Goal: Find specific page/section: Find specific page/section

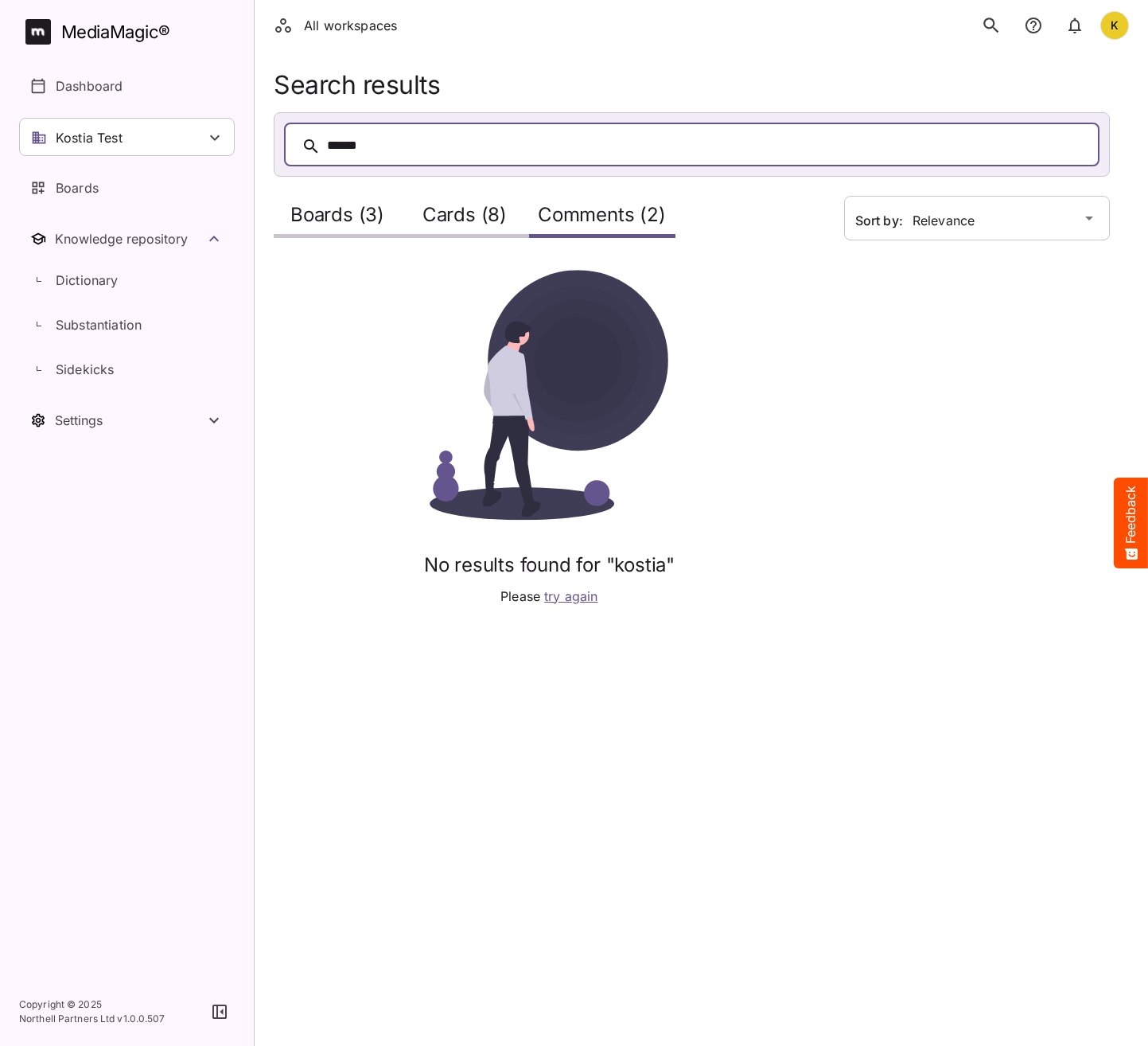
scroll to position [300, 0]
click at [820, 625] on html "All workspaces K MediaMagic ® Dashboard Kostia Test Clearcast [PERSON_NAME] [PE…" at bounding box center [574, 312] width 1148 height 625
click at [765, 516] on div "No results found for "kostia" Please try again" at bounding box center [549, 438] width 551 height 336
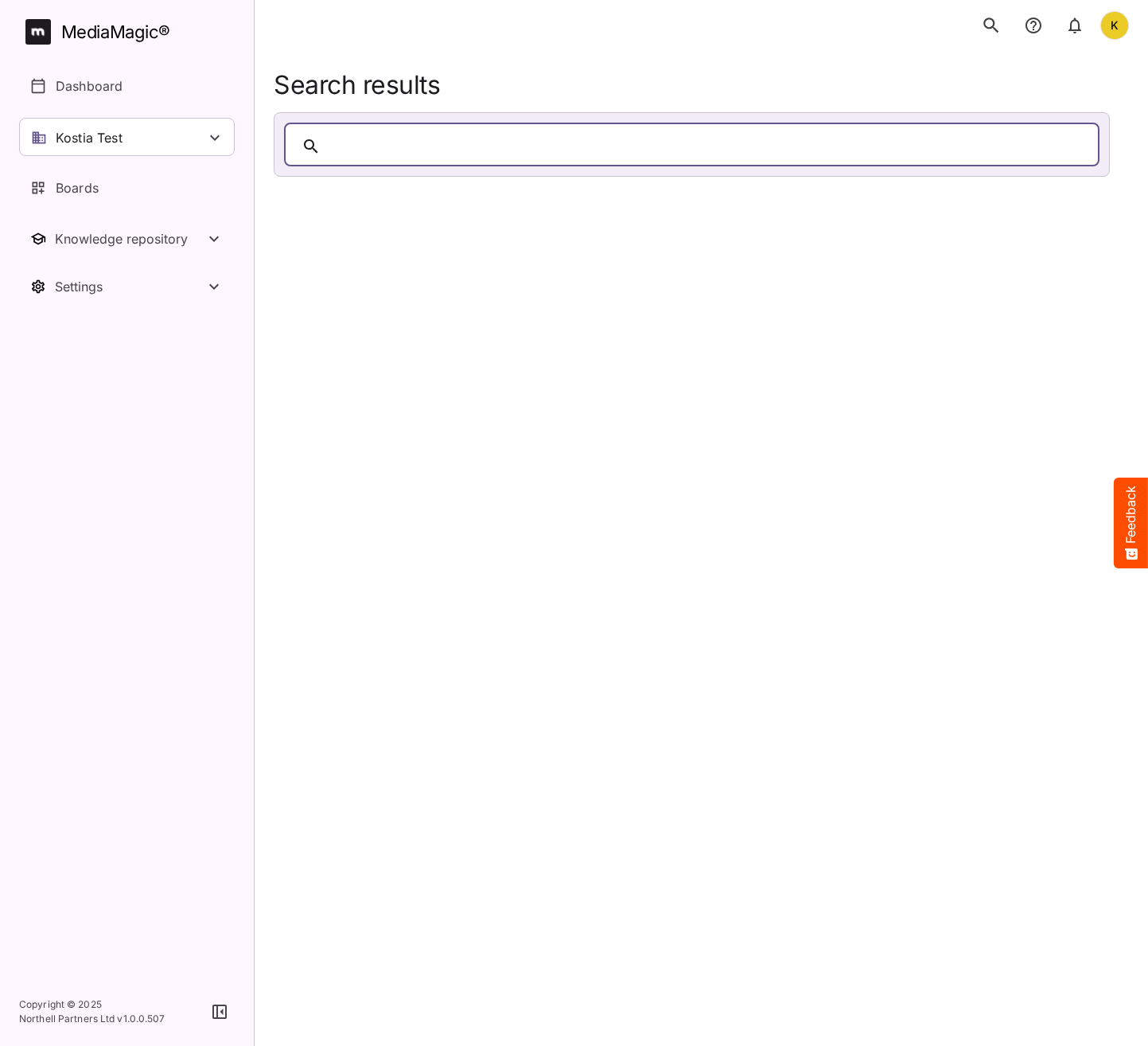
click at [573, 146] on div at bounding box center [708, 146] width 761 height 25
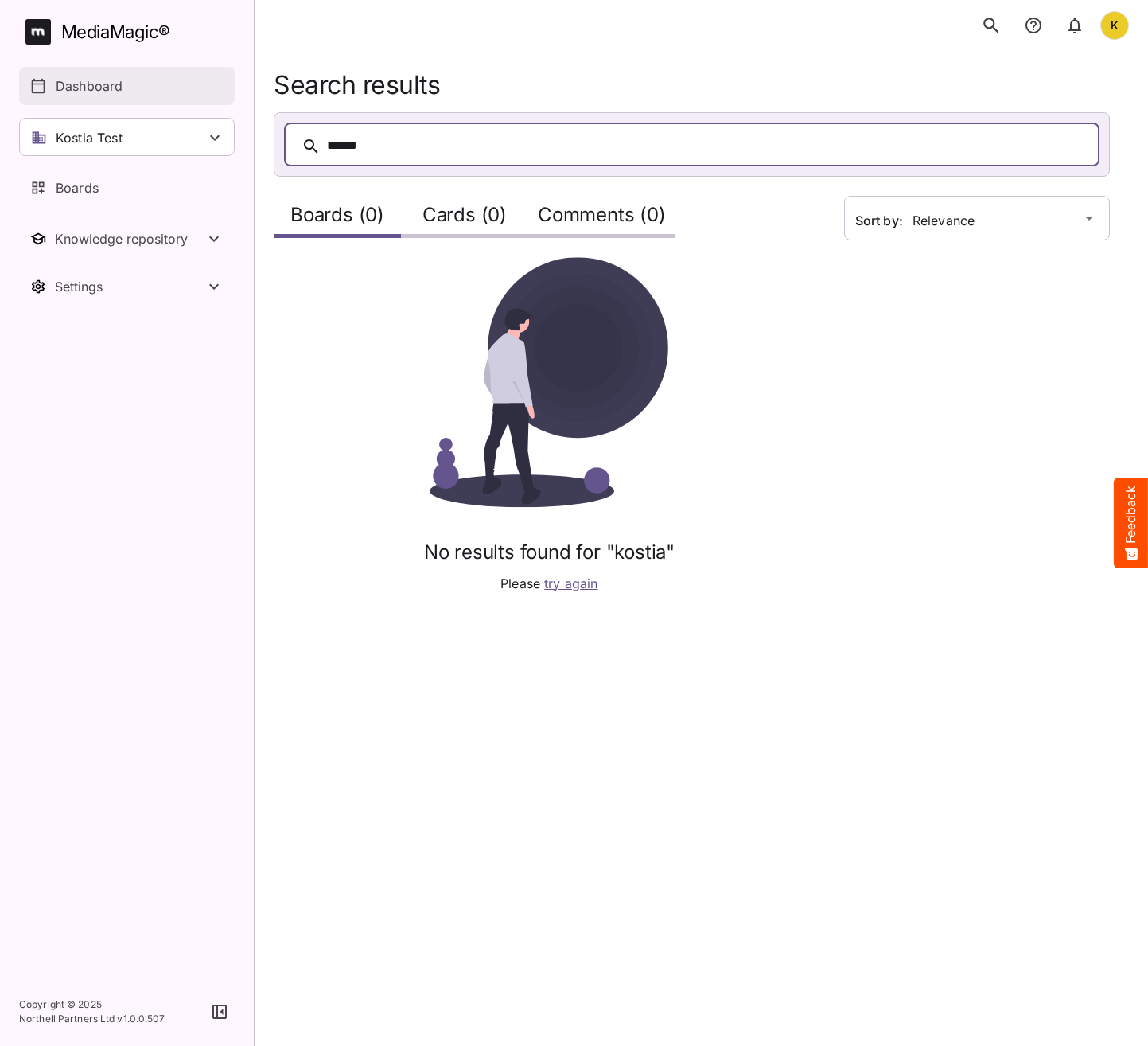
click at [130, 76] on link "Dashboard" at bounding box center [127, 86] width 215 height 38
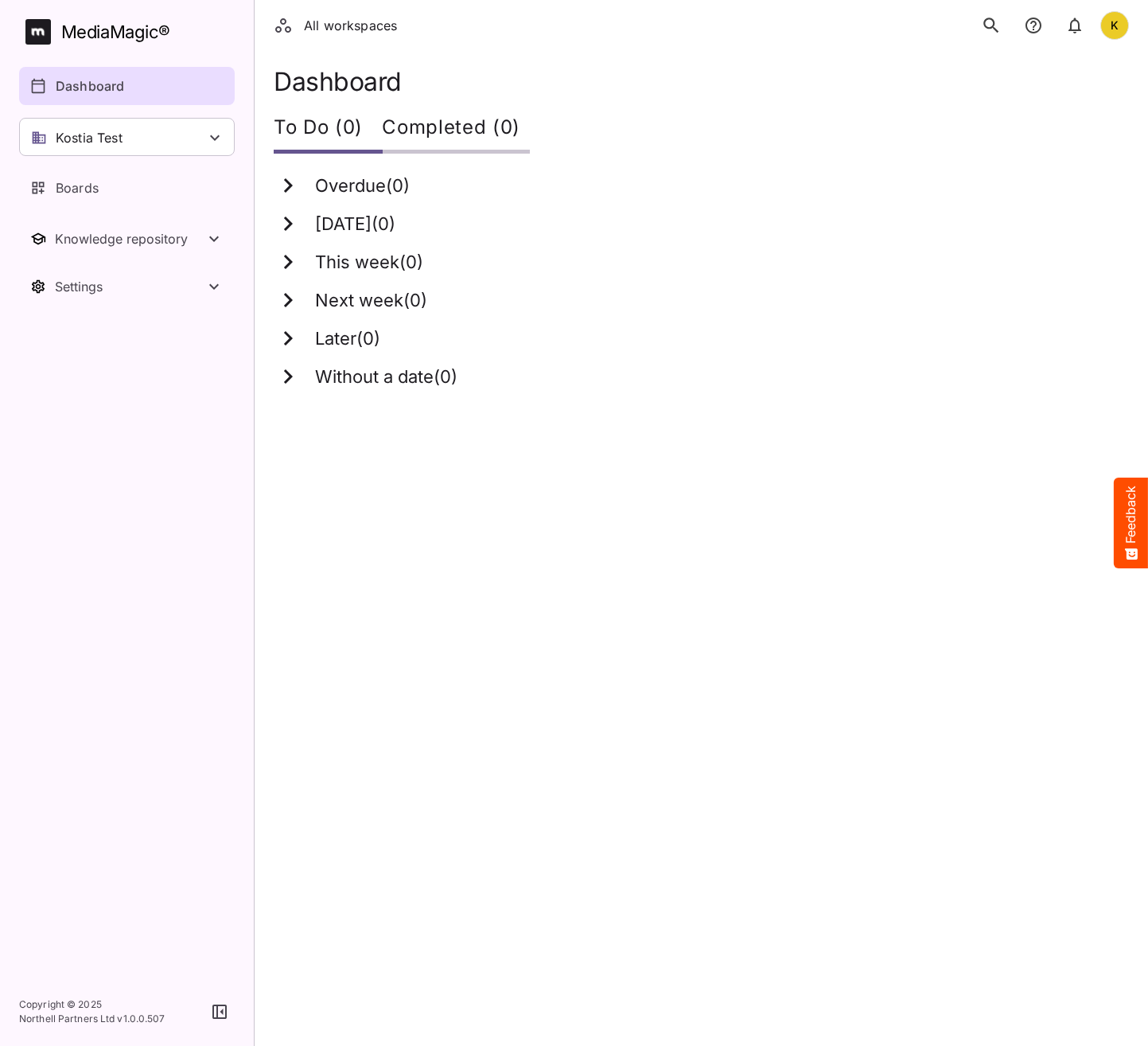
click at [1115, 32] on div "K" at bounding box center [1114, 25] width 28 height 28
click at [1001, 161] on p "Sign out" at bounding box center [1035, 155] width 91 height 19
click at [993, 22] on icon "search" at bounding box center [991, 25] width 16 height 16
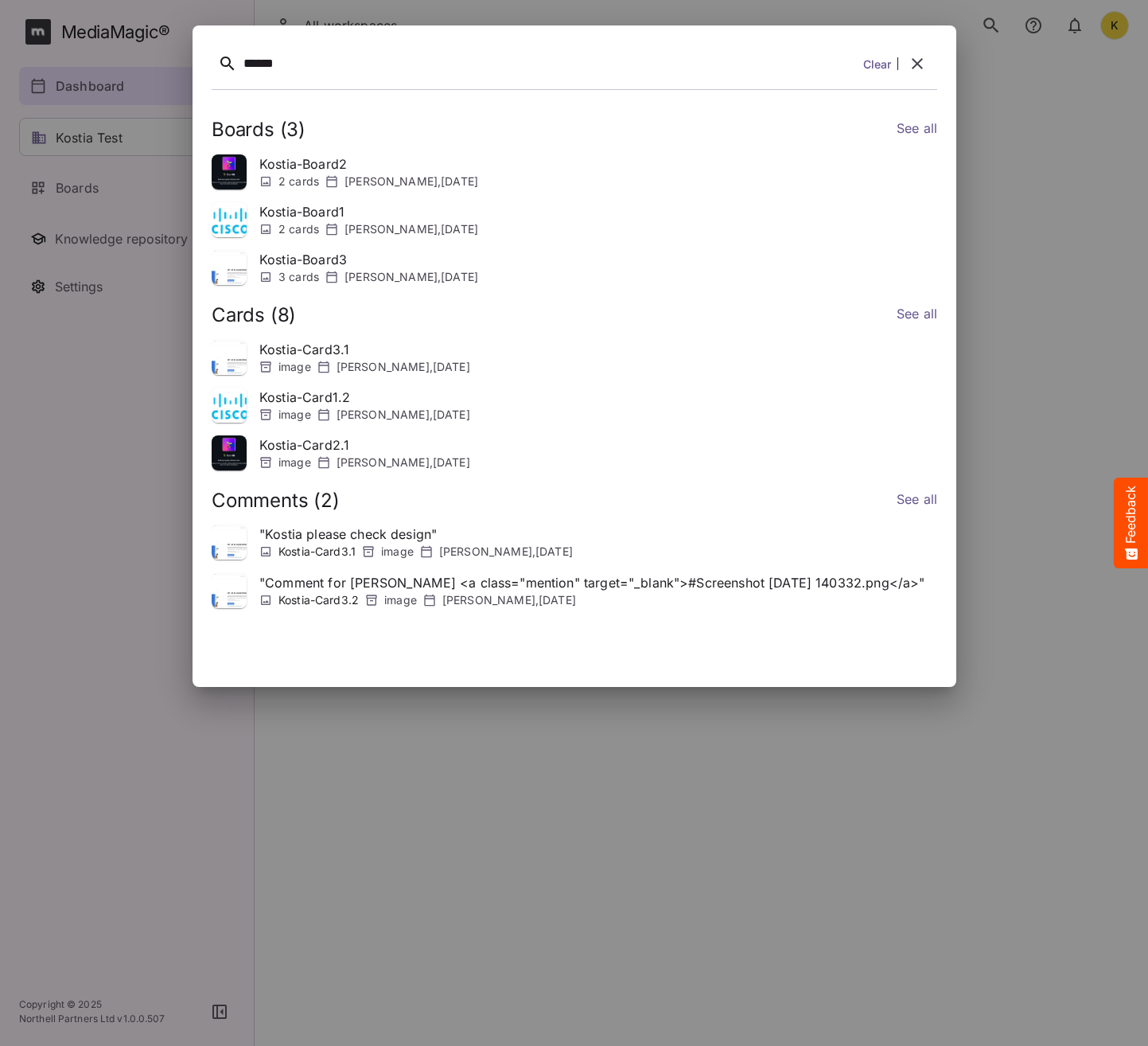
click at [905, 126] on link "See all" at bounding box center [915, 130] width 40 height 23
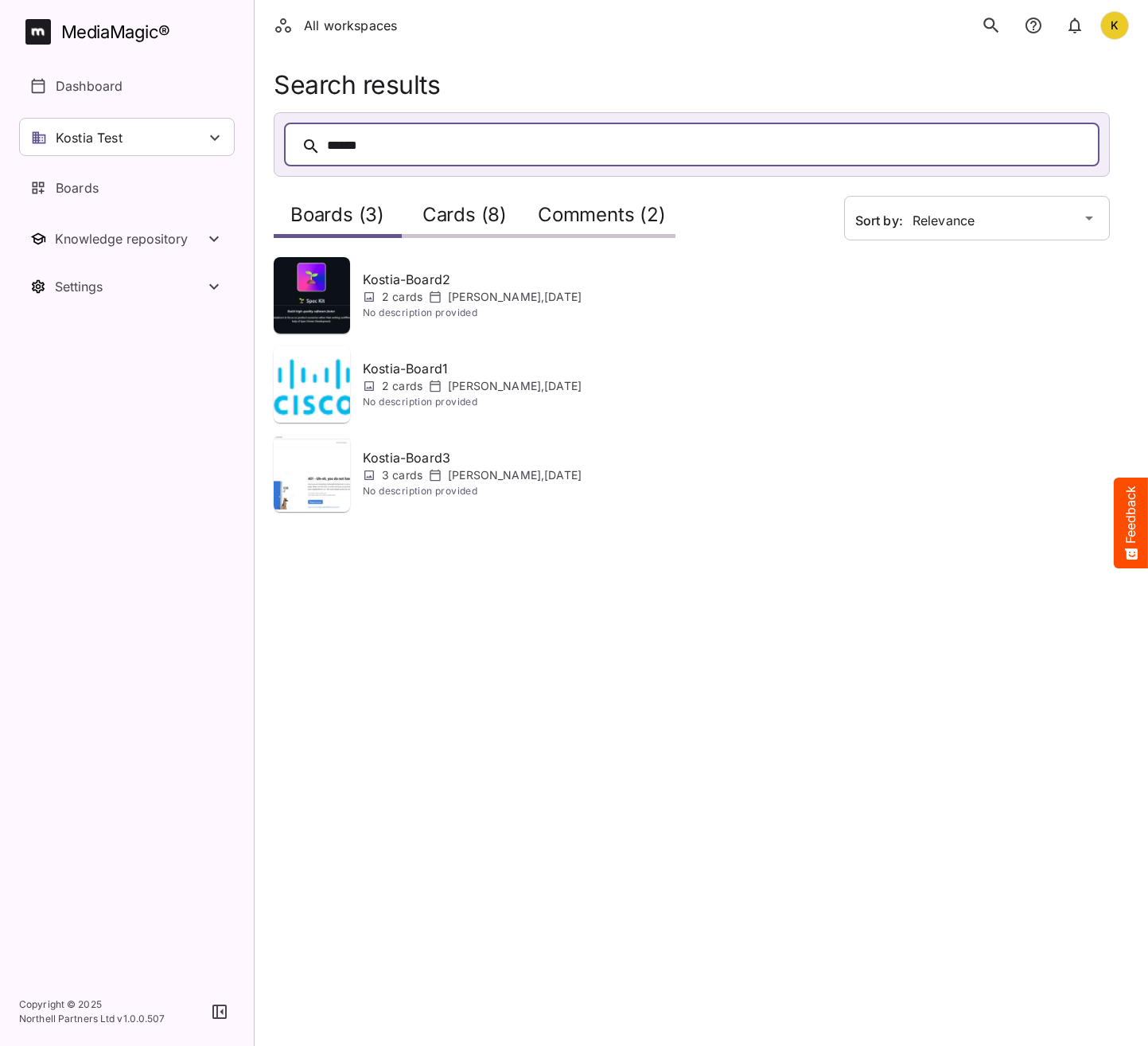
click at [622, 213] on h2 "Comments (2)" at bounding box center [601, 218] width 128 height 29
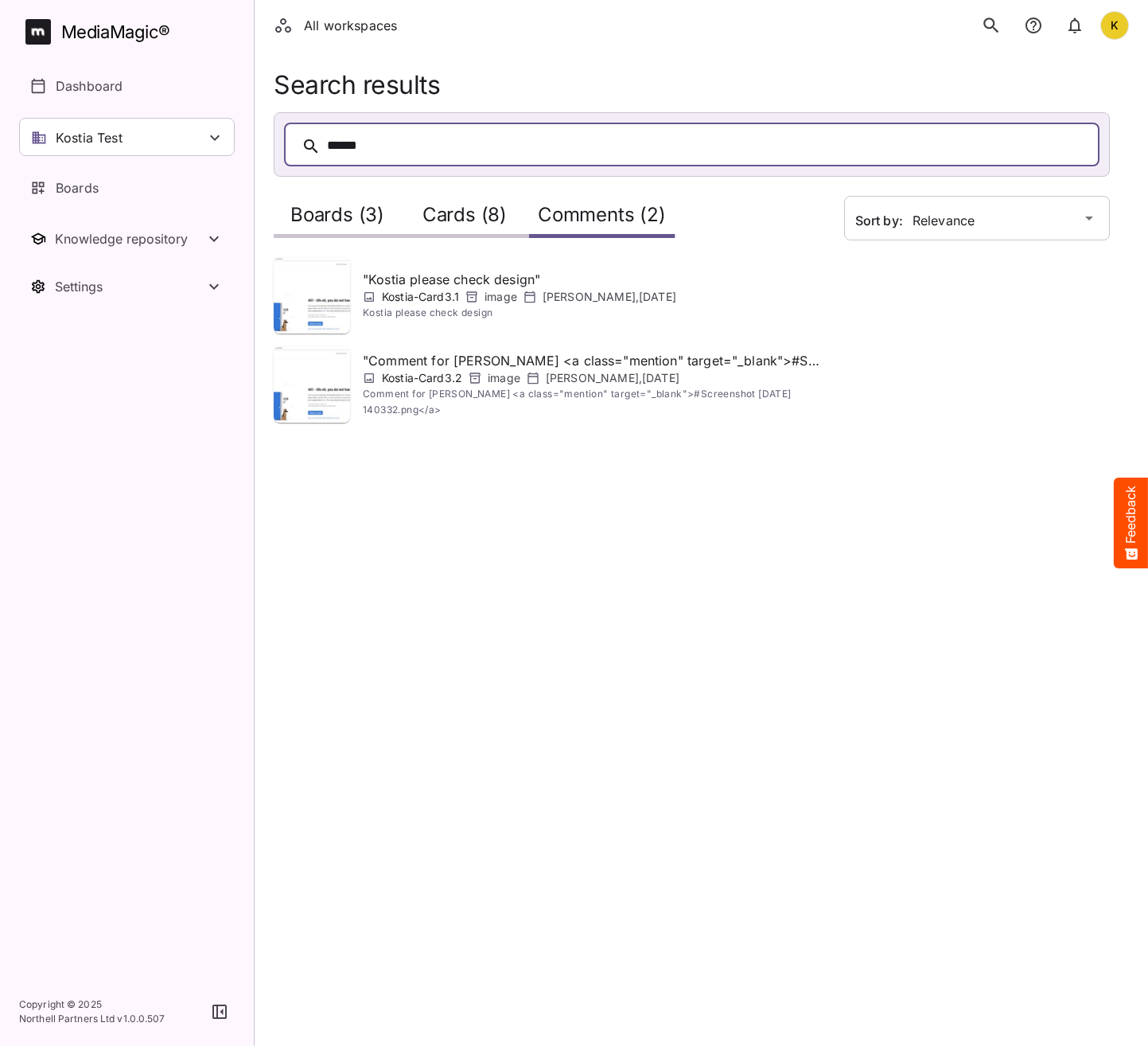
click at [435, 213] on h2 "Cards (8)" at bounding box center [464, 218] width 84 height 29
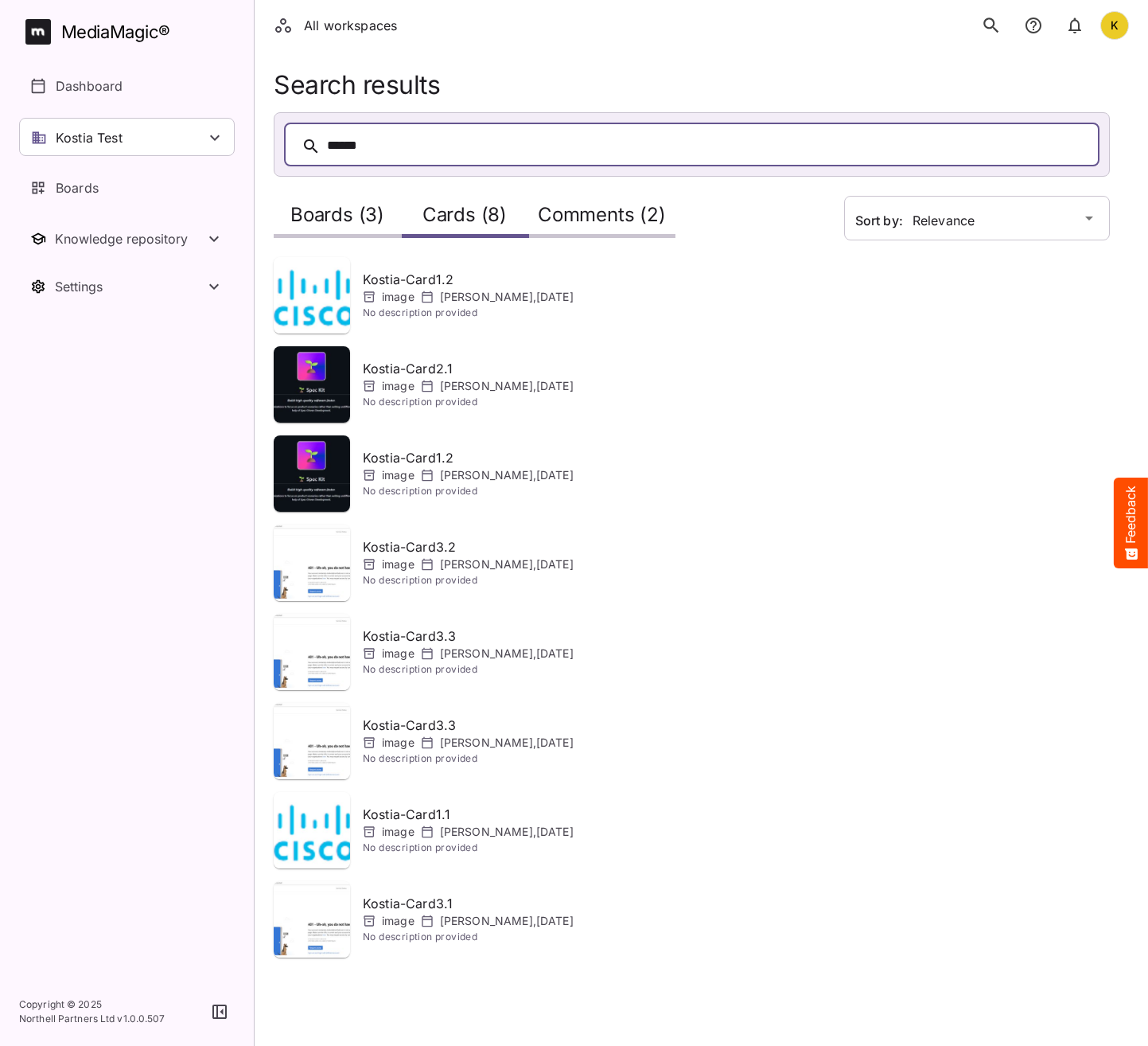
click at [377, 209] on h2 "Boards (3)" at bounding box center [337, 218] width 94 height 29
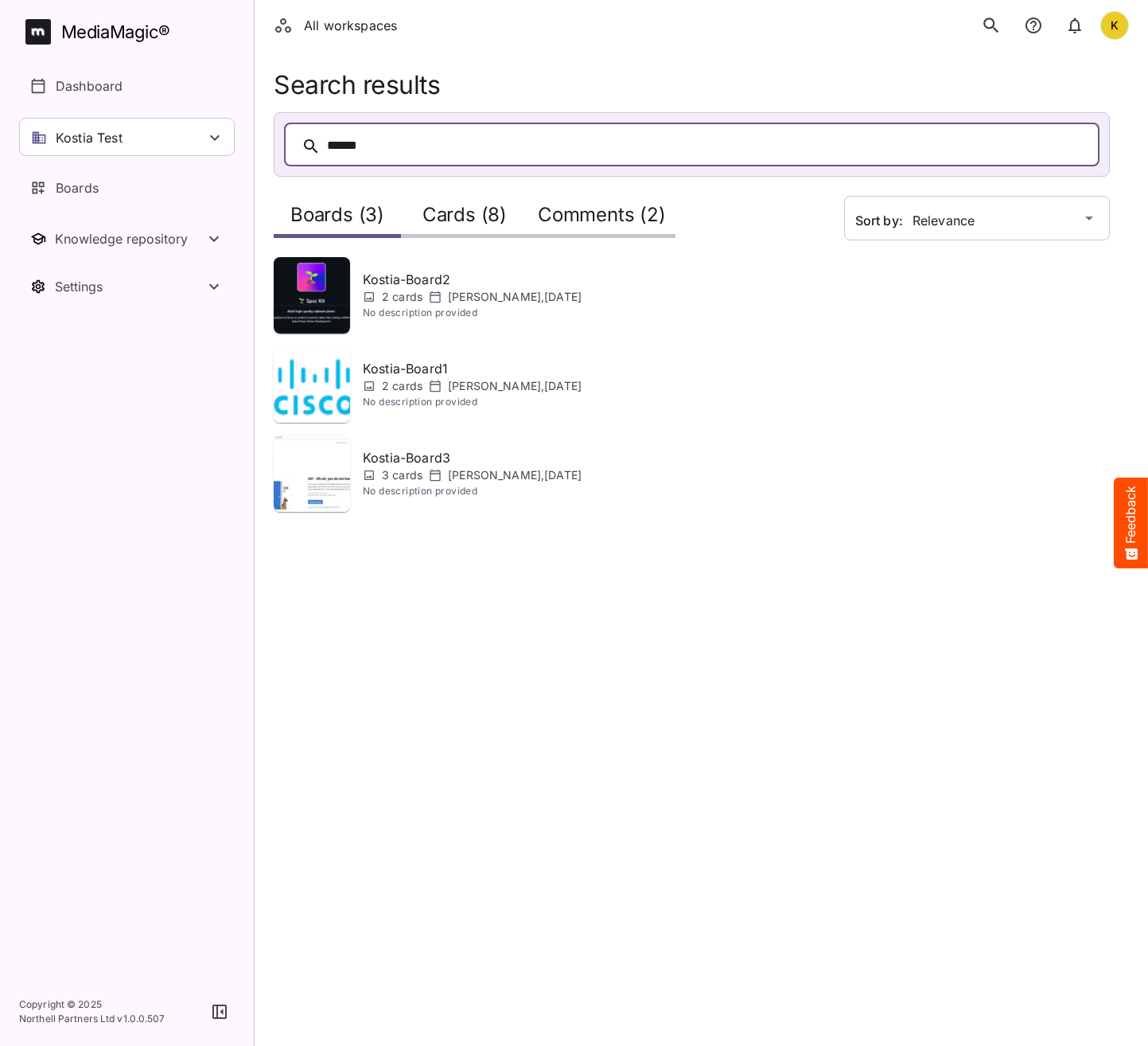
click at [470, 219] on h2 "Cards (8)" at bounding box center [464, 218] width 84 height 29
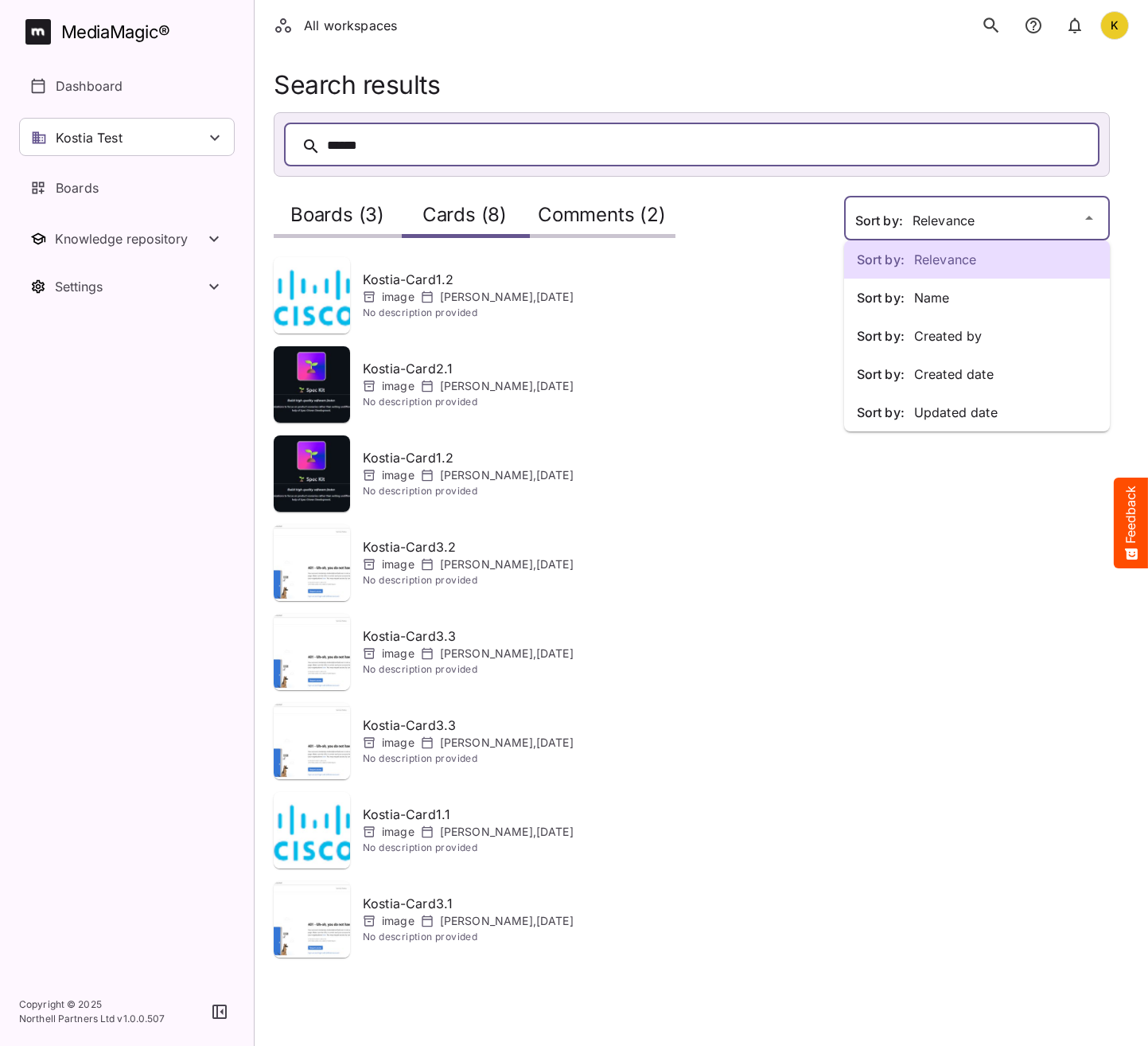
click at [950, 214] on div "Sort by: Relevance Sort by: Name Sort by: Created by Sort by: Created date Sort…" at bounding box center [574, 488] width 1148 height 976
click at [953, 339] on p "Sort by: Created by" at bounding box center [977, 336] width 240 height 19
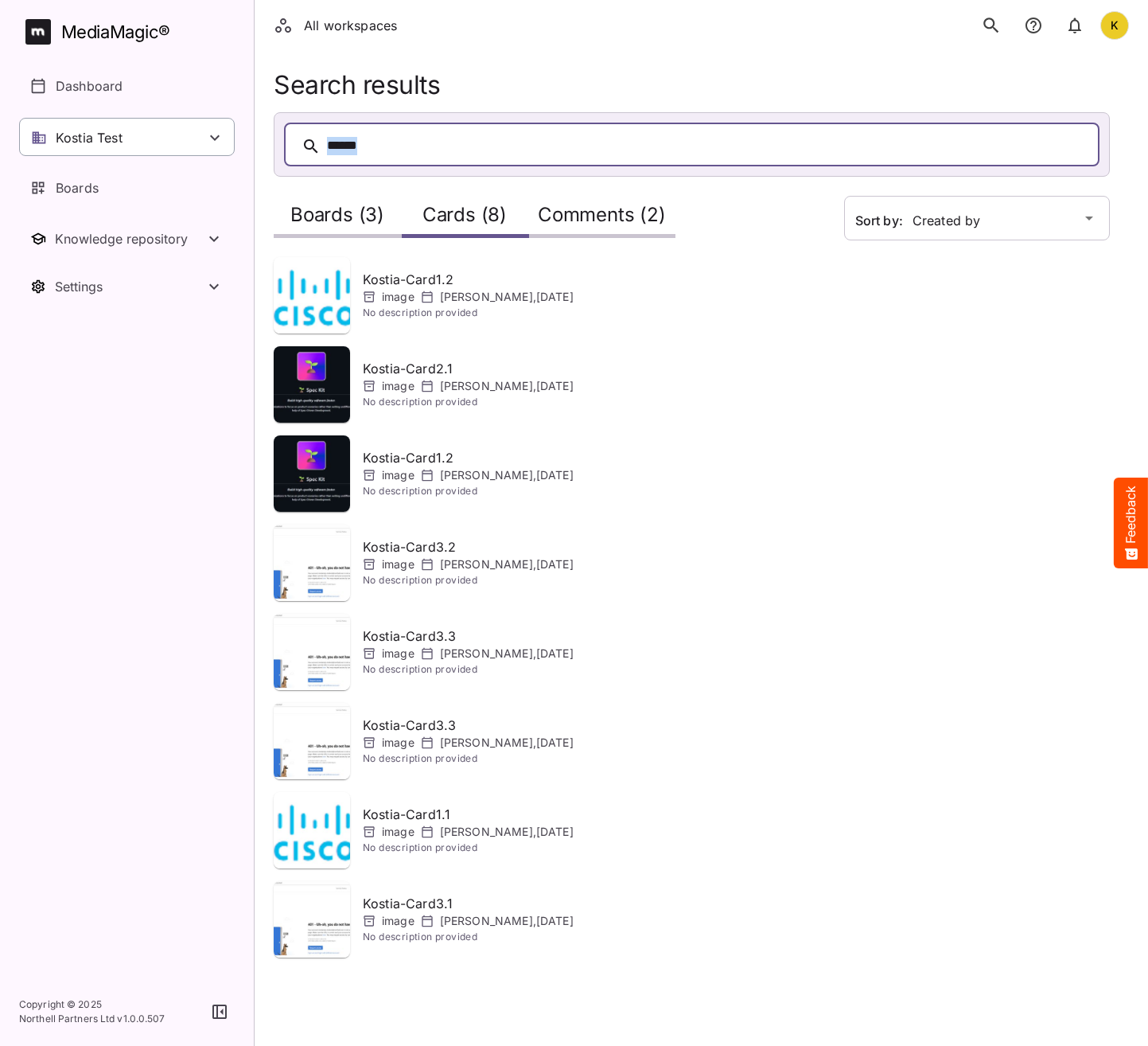
drag, startPoint x: 437, startPoint y: 140, endPoint x: 173, endPoint y: 134, distance: 264.1
click at [173, 134] on div "All workspaces K MediaMagic ® Dashboard Kostia Test Clearcast Dan Daria David D…" at bounding box center [574, 488] width 1148 height 976
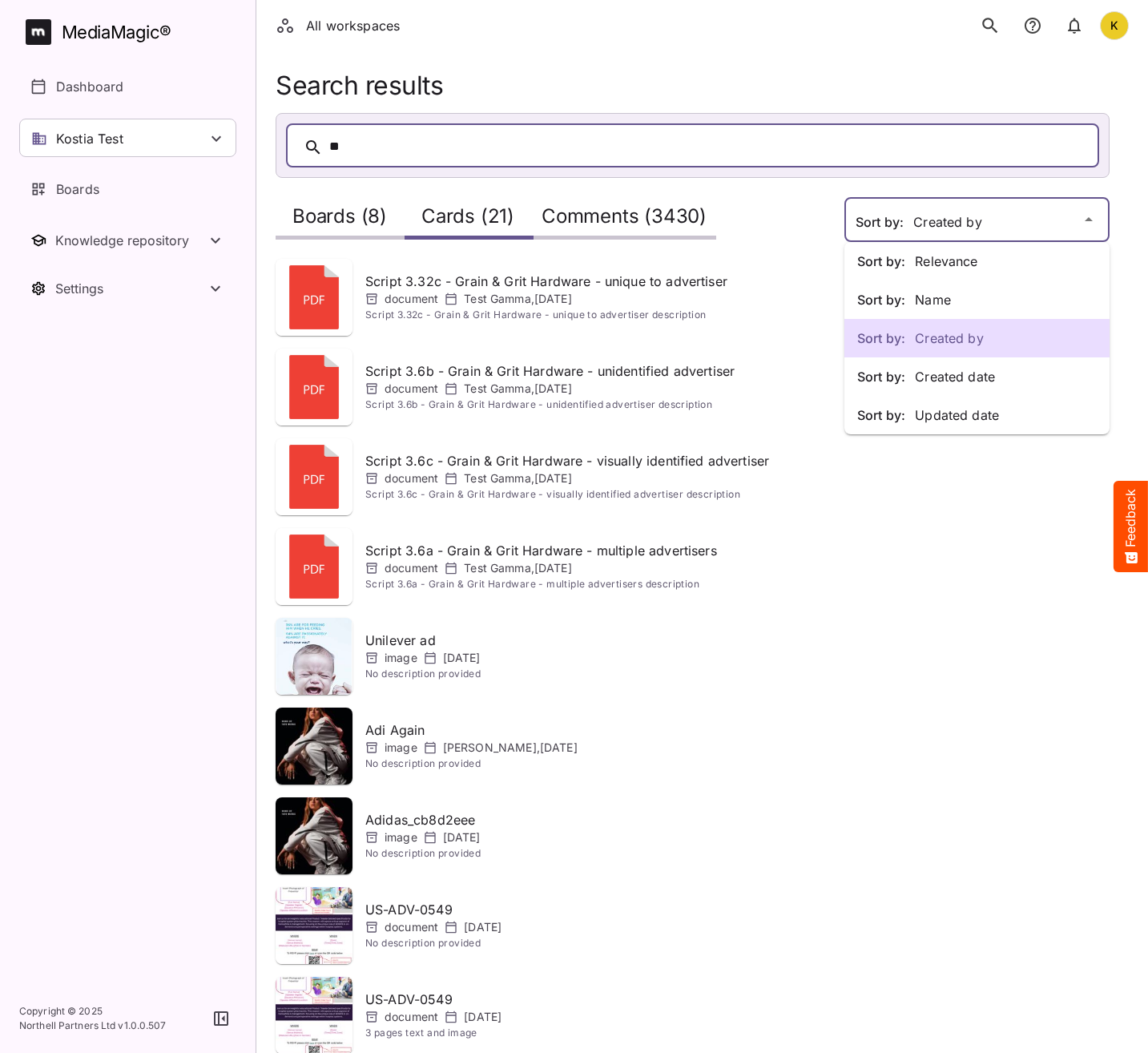
click at [974, 226] on div "Sort by: Relevance Sort by: Name Sort by: Created by Sort by: Created date Sort…" at bounding box center [574, 1007] width 1148 height 2015
click at [943, 260] on p "Sort by: Relevance" at bounding box center [976, 261] width 239 height 19
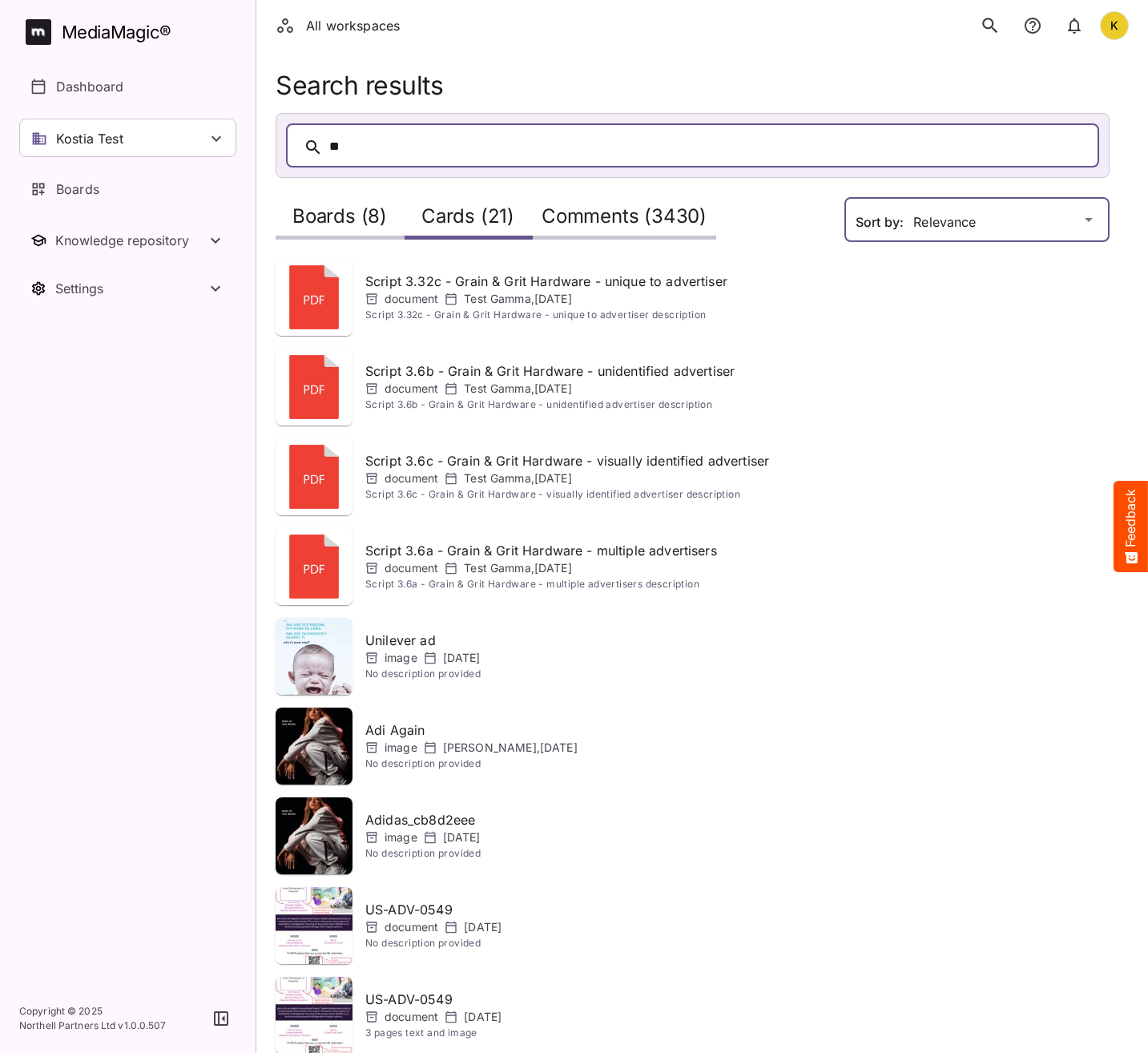
click at [1009, 218] on div "All workspaces K MediaMagic ® Dashboard Kostia Test Clearcast Dan Daria David D…" at bounding box center [574, 604] width 1148 height 1207
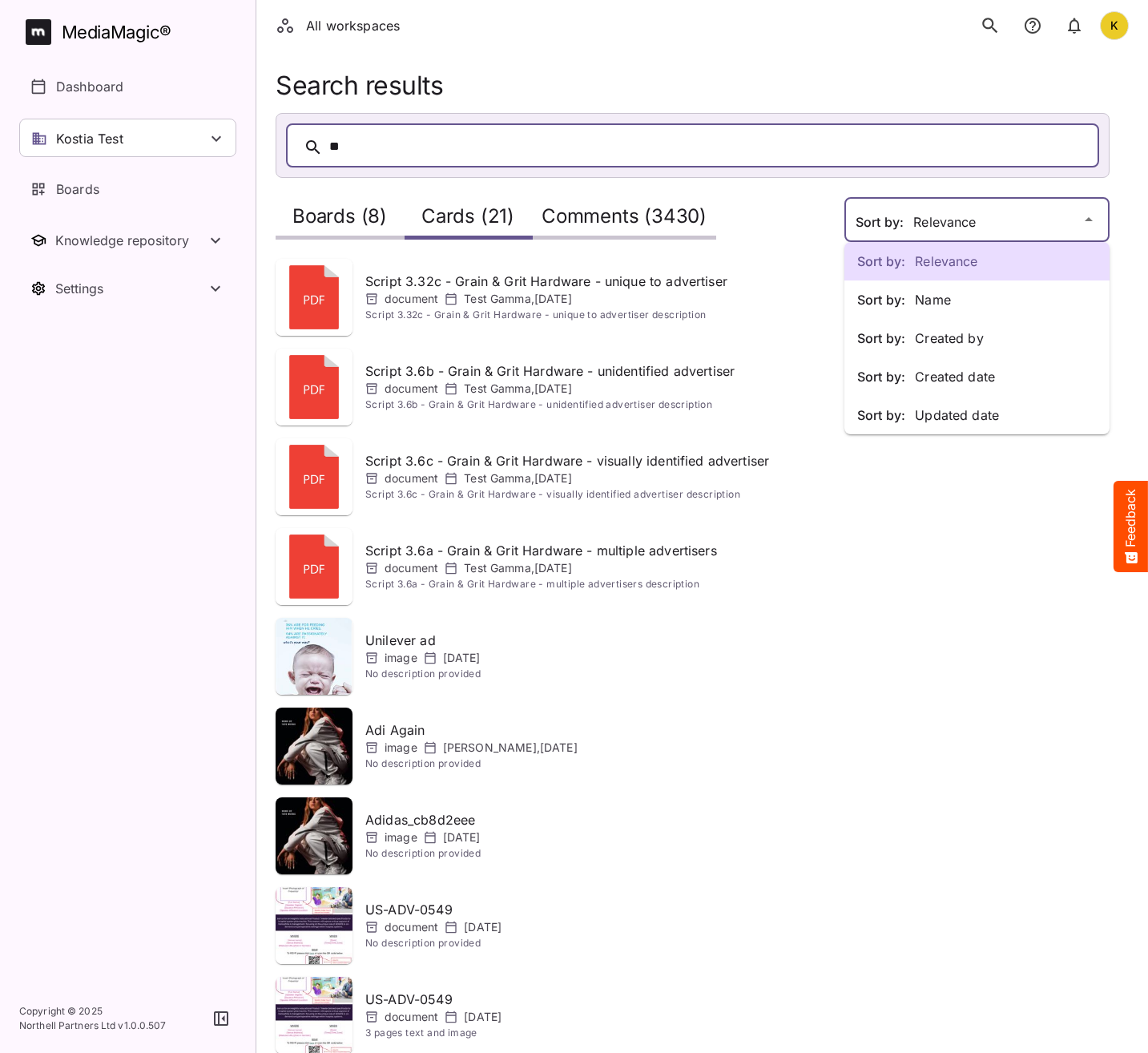
click at [1020, 229] on div "Sort by: Relevance Sort by: Name Sort by: Created by Sort by: Created date Sort…" at bounding box center [574, 604] width 1148 height 1207
click at [982, 289] on div "Sort by: Name" at bounding box center [977, 299] width 265 height 38
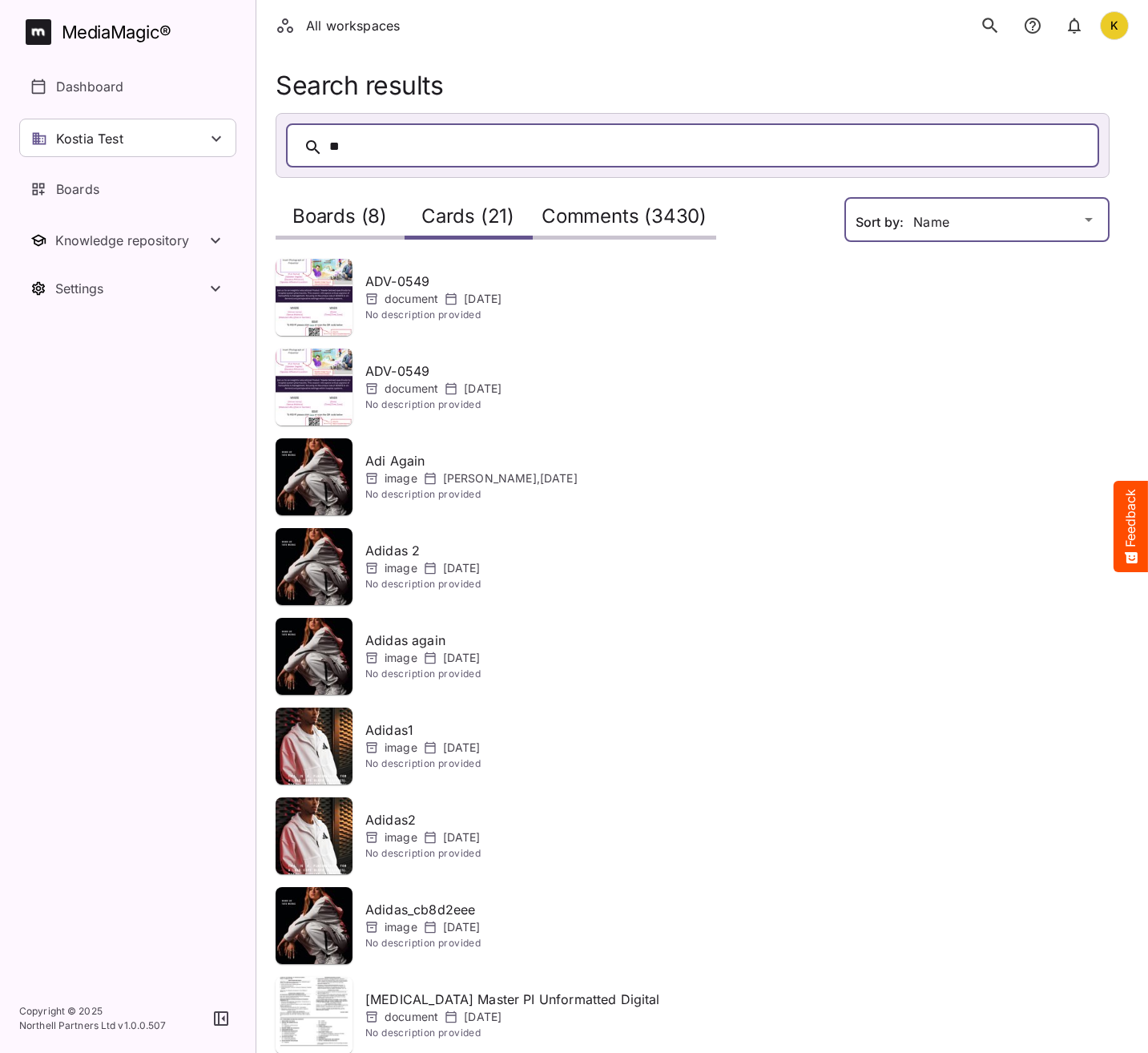
click at [928, 213] on div "All workspaces K MediaMagic ® Dashboard Kostia Test Clearcast Dan Daria David D…" at bounding box center [574, 604] width 1148 height 1207
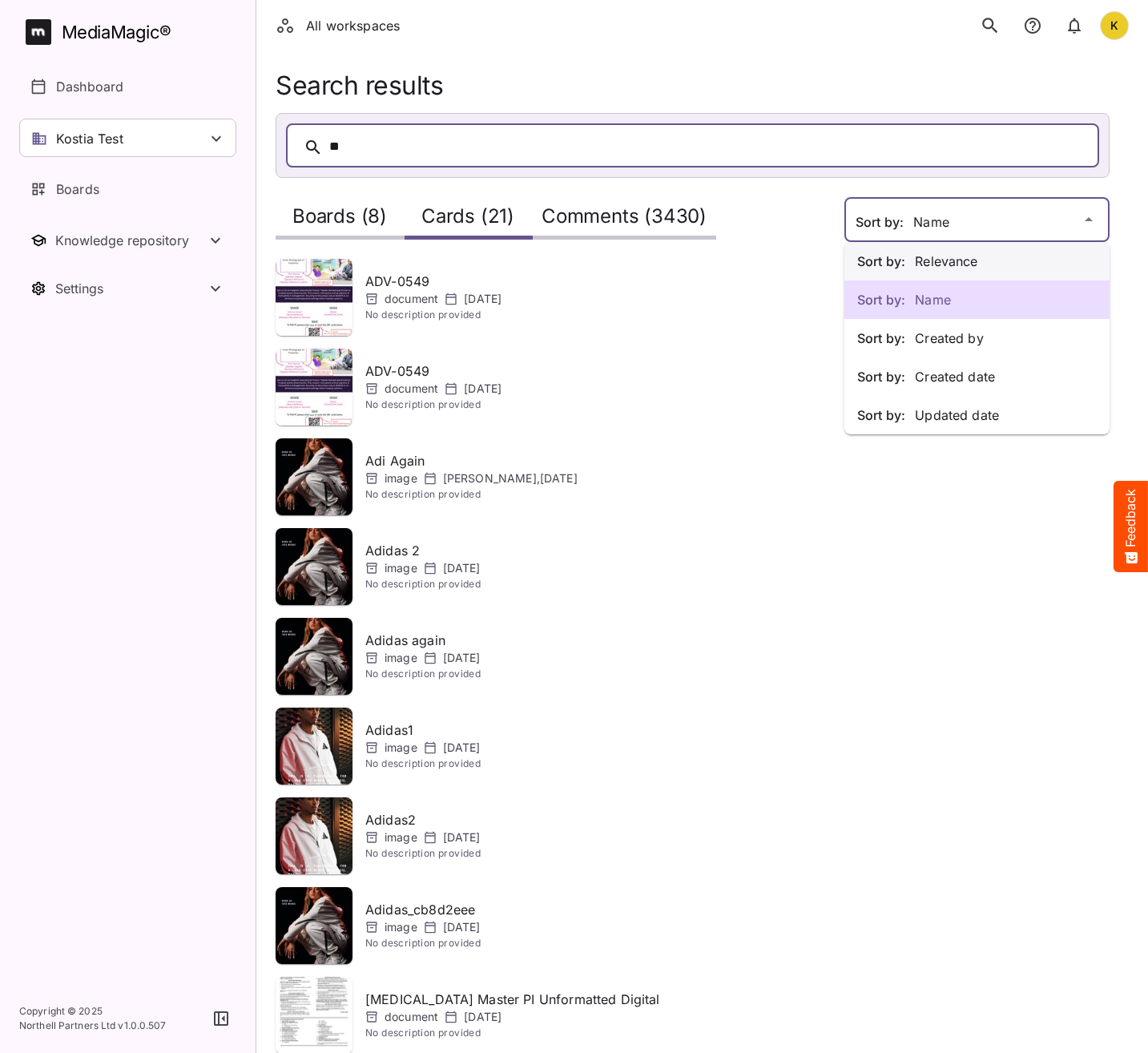
click at [927, 265] on p "Sort by: Relevance" at bounding box center [976, 261] width 239 height 19
